Goal: Information Seeking & Learning: Learn about a topic

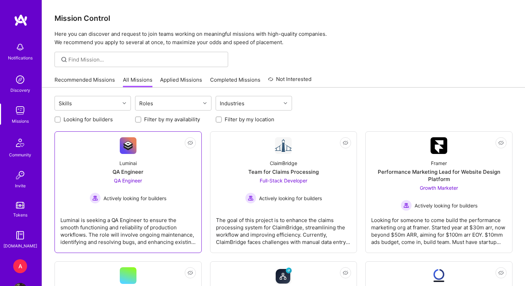
click at [171, 163] on div "Luminai QA Engineer QA Engineer Actively looking for builders" at bounding box center [127, 179] width 135 height 50
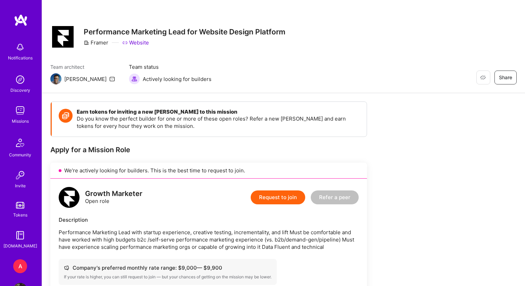
click at [141, 43] on link "Website" at bounding box center [135, 42] width 27 height 7
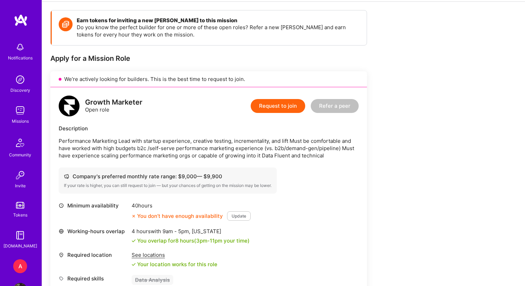
scroll to position [100, 0]
